Goal: Contribute content

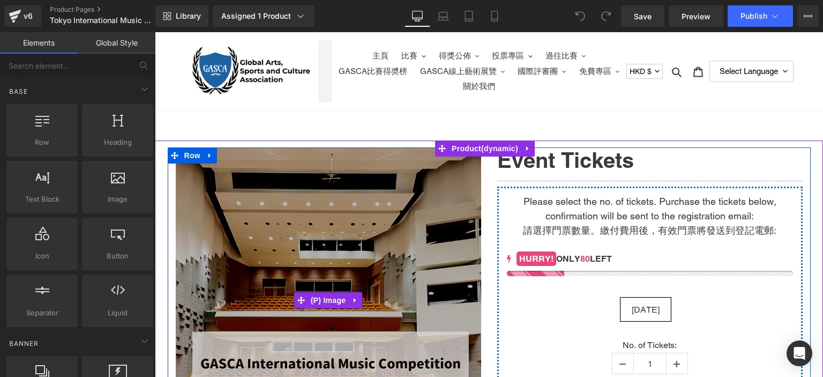
scroll to position [212, 0]
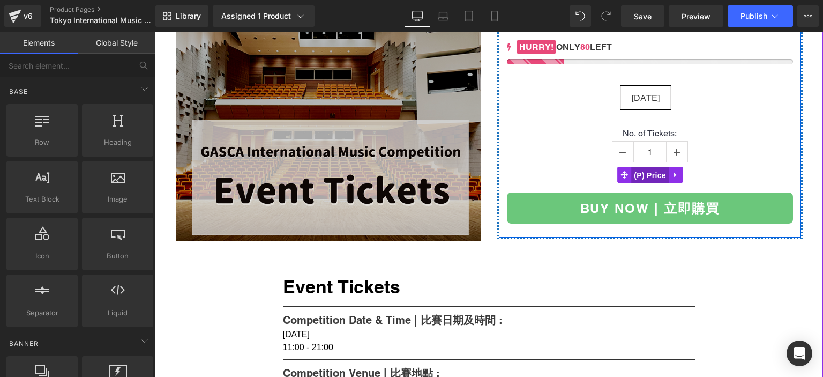
click at [658, 174] on span "(P) Price" at bounding box center [650, 175] width 38 height 16
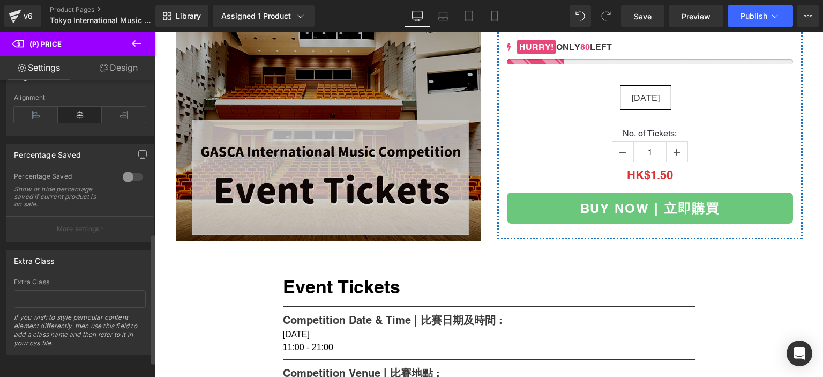
scroll to position [0, 0]
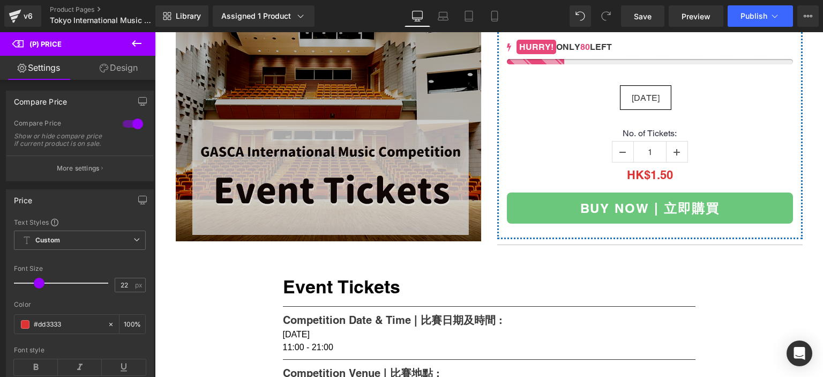
click at [135, 39] on icon at bounding box center [136, 43] width 13 height 13
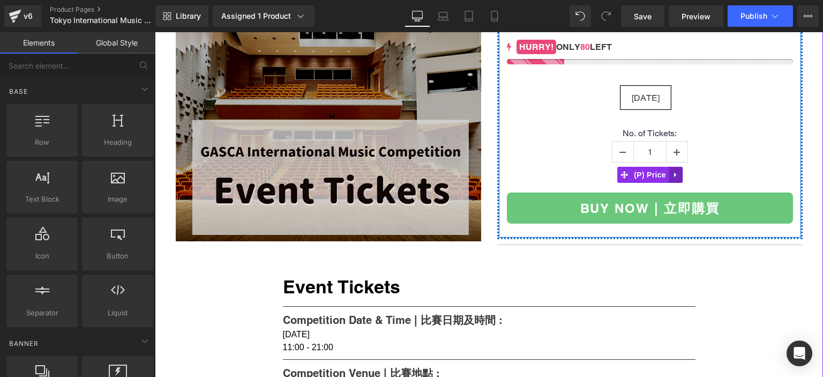
click at [673, 172] on icon at bounding box center [676, 175] width 8 height 8
click at [631, 175] on span "(P) Price" at bounding box center [650, 175] width 38 height 16
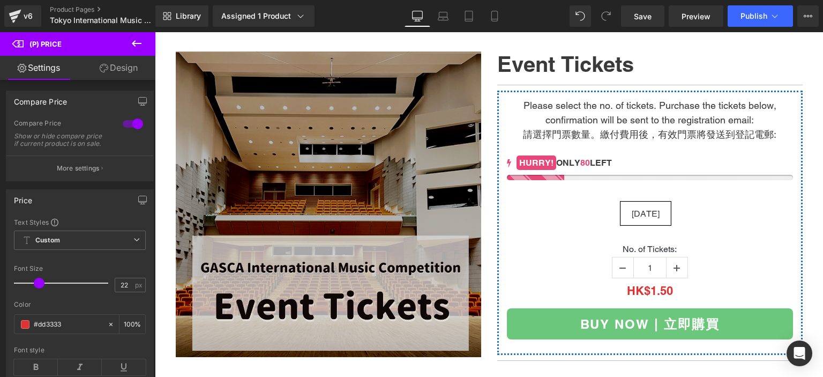
click at [135, 42] on icon at bounding box center [136, 43] width 13 height 13
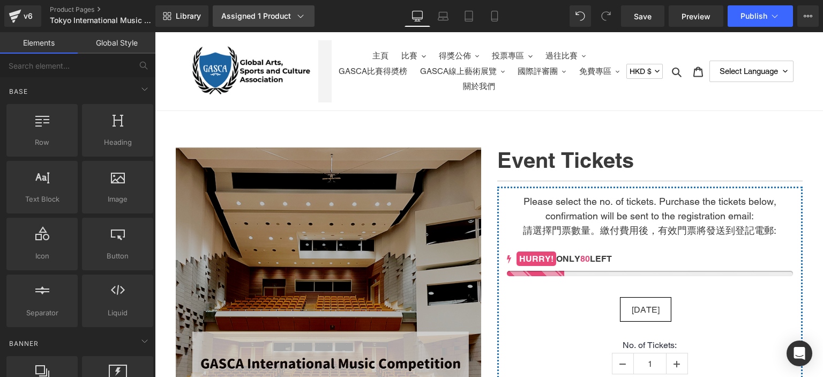
click at [280, 12] on div "Assigned 1 Product" at bounding box center [263, 16] width 85 height 11
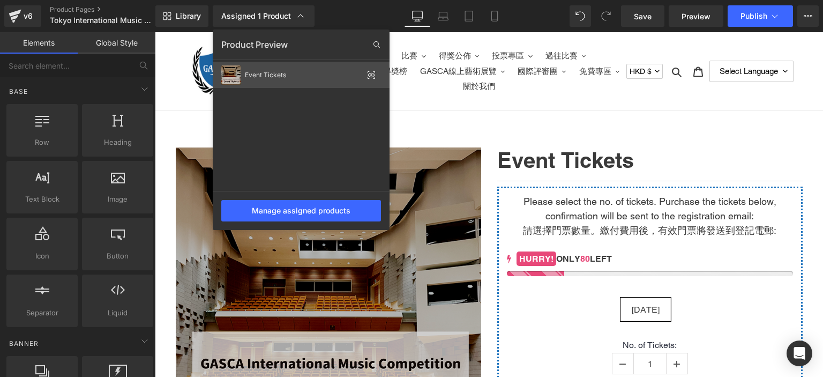
click at [346, 70] on div "Event Tickets" at bounding box center [301, 75] width 177 height 26
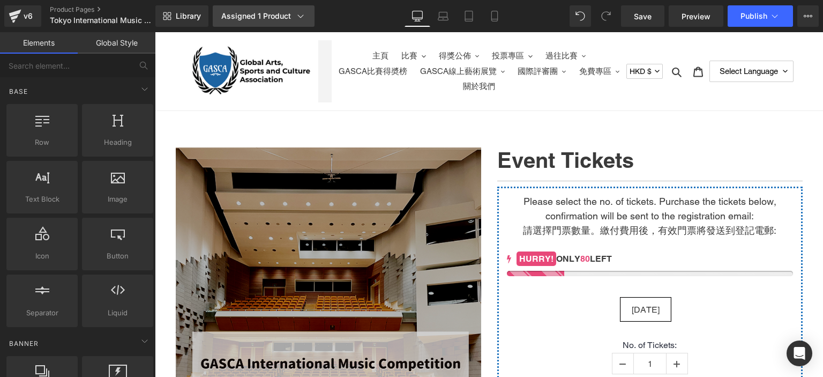
click at [307, 14] on link "Assigned 1 Product" at bounding box center [264, 15] width 102 height 21
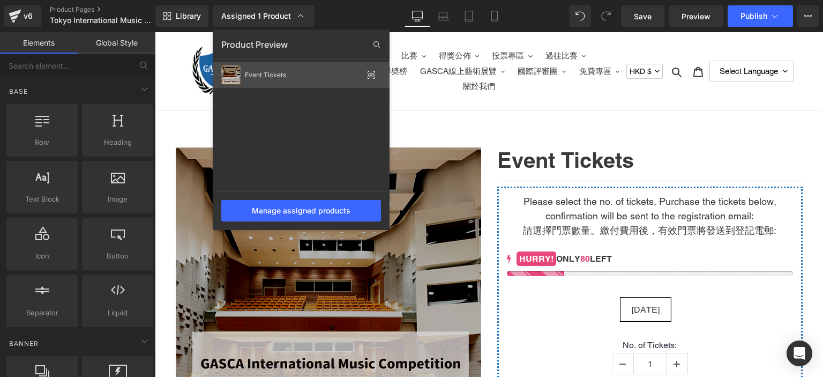
click at [373, 73] on icon at bounding box center [371, 75] width 7 height 4
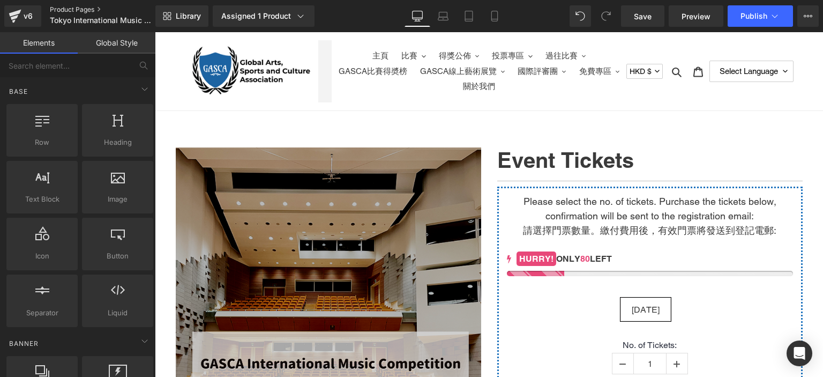
click at [93, 10] on link "Product Pages" at bounding box center [111, 9] width 123 height 9
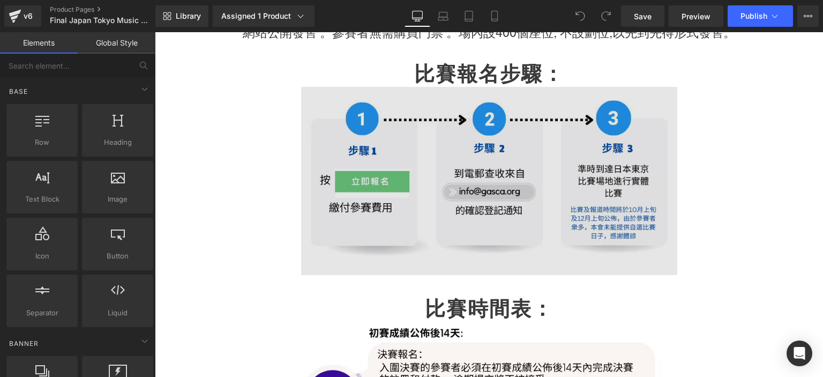
scroll to position [2656, 0]
click at [452, 160] on img at bounding box center [489, 181] width 376 height 188
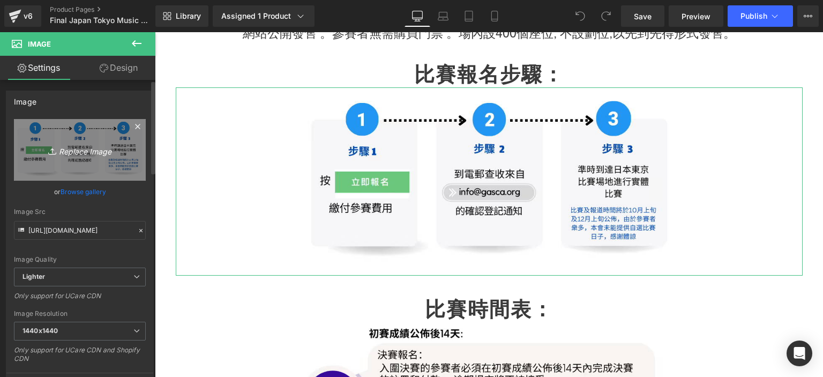
click at [70, 143] on icon "Replace Image" at bounding box center [80, 149] width 86 height 13
type input "C:\fakepath\Untitled (Facebook Post) (7).png"
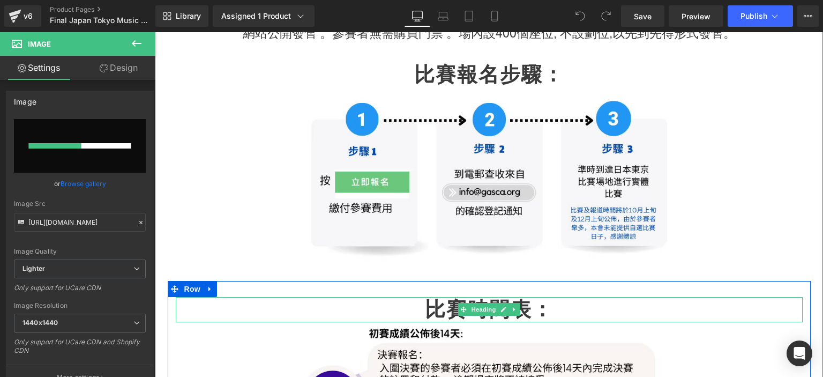
click at [275, 297] on h2 "比賽時間表：" at bounding box center [489, 309] width 627 height 25
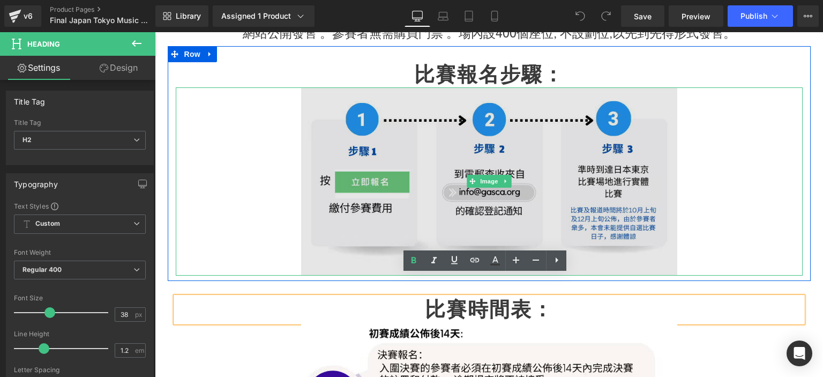
click at [439, 182] on img at bounding box center [489, 181] width 376 height 188
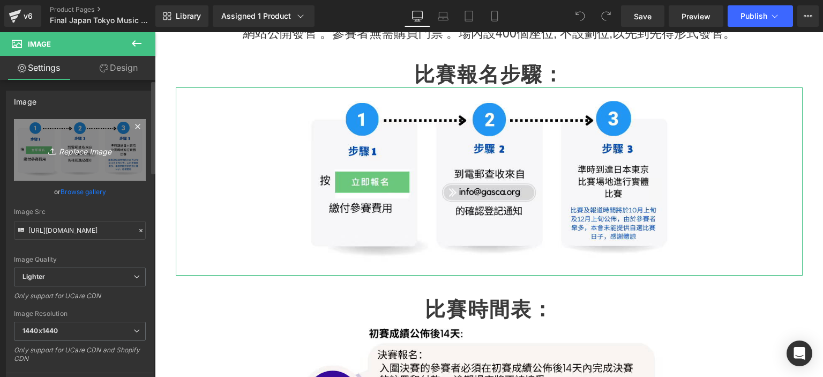
click at [90, 161] on link "Replace Image" at bounding box center [80, 150] width 132 height 62
type input "C:\fakepath\Untitled (Facebook Post) (7).png"
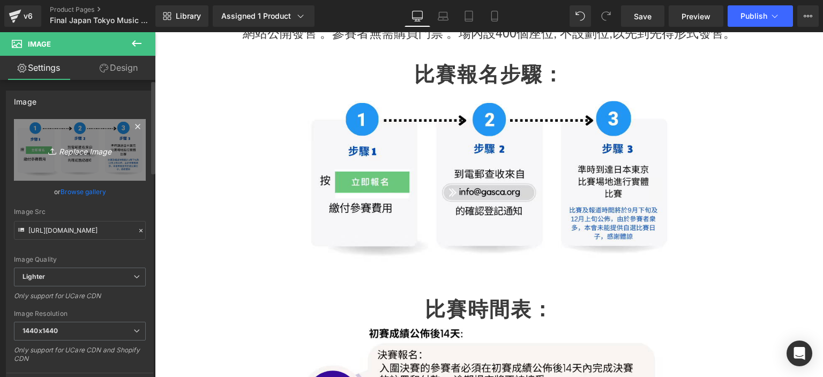
type input "https://ucarecdn.com/bb646a7f-a538-4432-930f-d17ac87adbf8/-/format/auto/-/previ…"
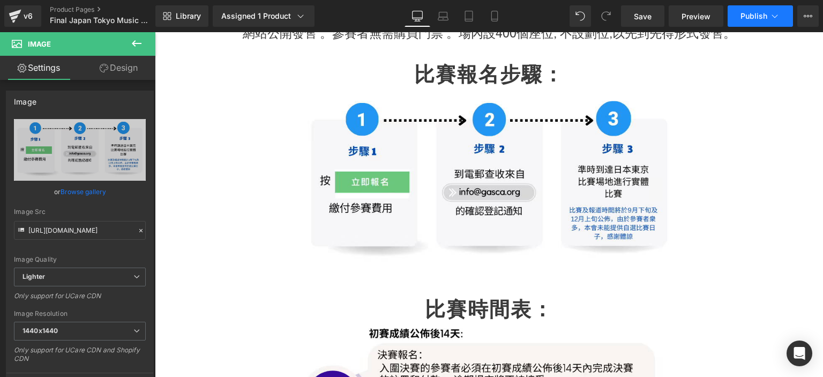
click at [746, 18] on span "Publish" at bounding box center [754, 16] width 27 height 9
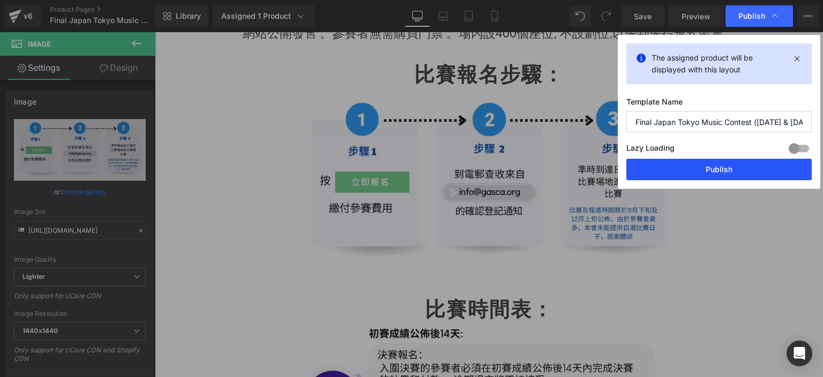
click at [700, 162] on button "Publish" at bounding box center [719, 169] width 185 height 21
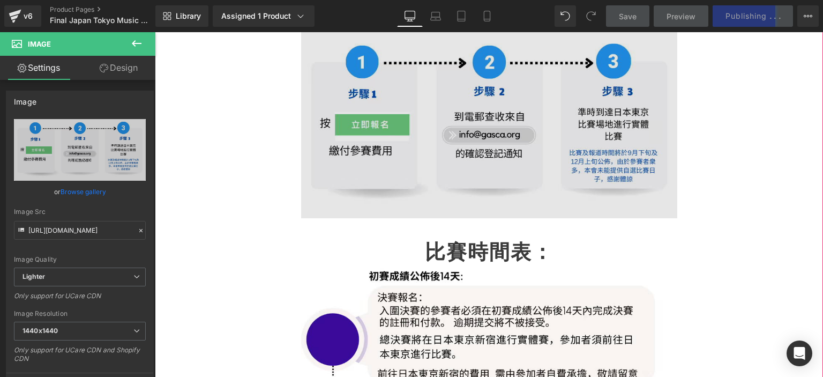
scroll to position [2713, 0]
